Goal: Task Accomplishment & Management: Use online tool/utility

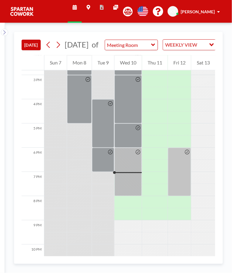
scroll to position [374, 0]
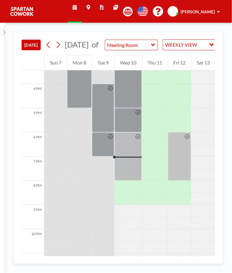
click at [185, 160] on div at bounding box center [186, 157] width 7 height 48
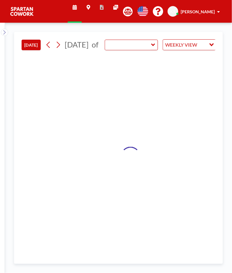
type input "Meeting Room"
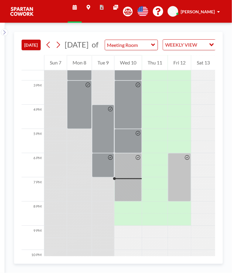
scroll to position [374, 0]
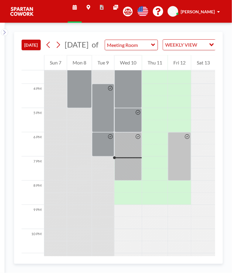
click at [109, 149] on div at bounding box center [110, 145] width 7 height 24
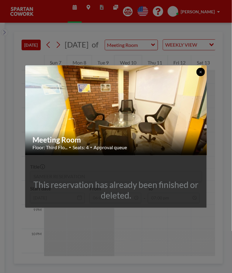
click at [198, 69] on button at bounding box center [200, 72] width 8 height 8
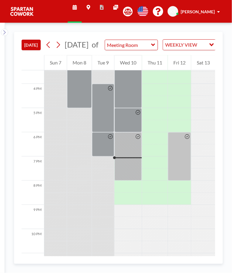
click at [136, 152] on div at bounding box center [137, 157] width 7 height 48
